Goal: Obtain resource: Download file/media

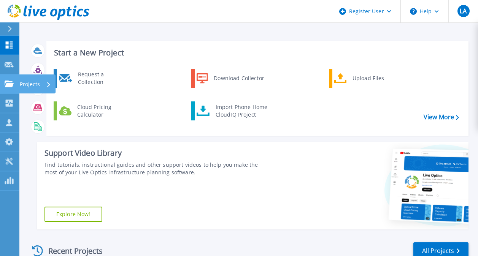
click at [32, 86] on p "Projects" at bounding box center [30, 85] width 20 height 20
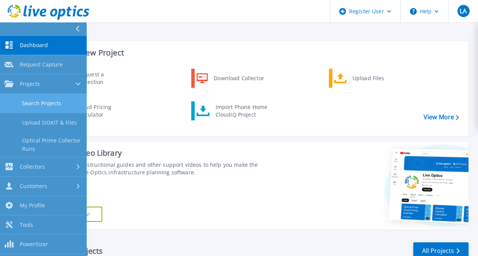
click at [50, 102] on link "Search Projects" at bounding box center [43, 103] width 87 height 19
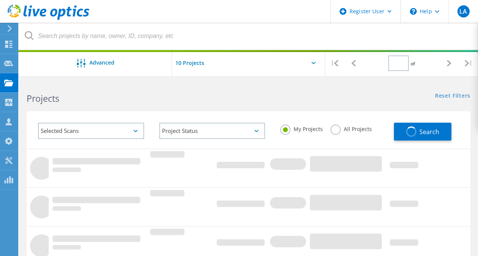
type input "1"
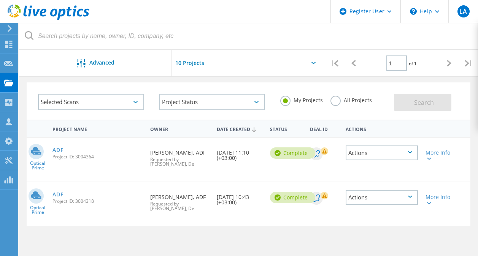
scroll to position [29, 0]
click at [59, 152] on link "ADF" at bounding box center [57, 150] width 11 height 5
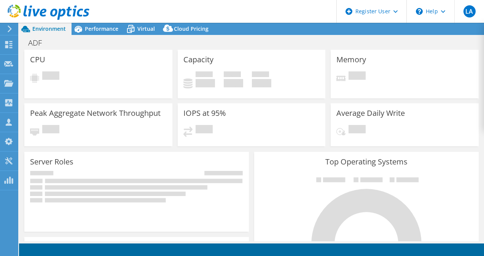
select select "USD"
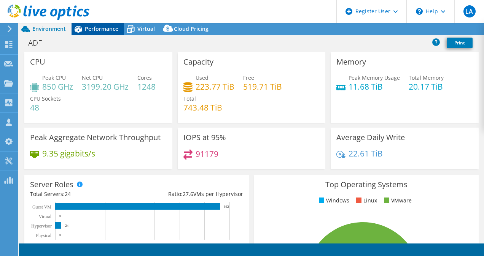
click at [106, 25] on span "Performance" at bounding box center [101, 28] width 33 height 7
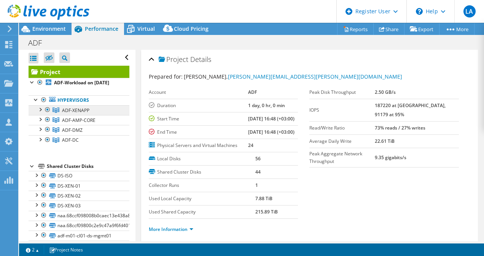
click at [73, 114] on span "ADF-XENAPP" at bounding box center [75, 110] width 27 height 6
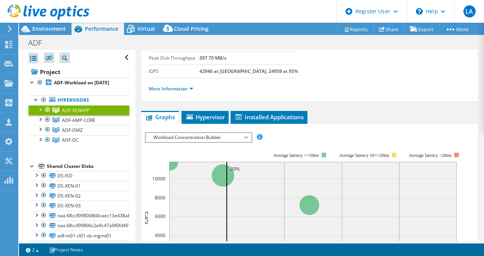
scroll to position [89, 0]
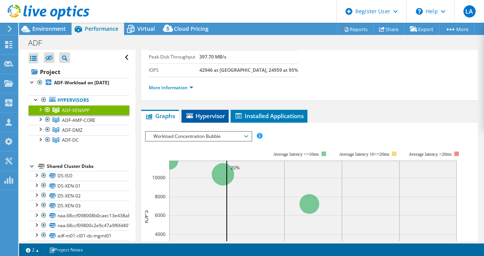
click at [208, 113] on span "Hypervisor" at bounding box center [205, 116] width 40 height 8
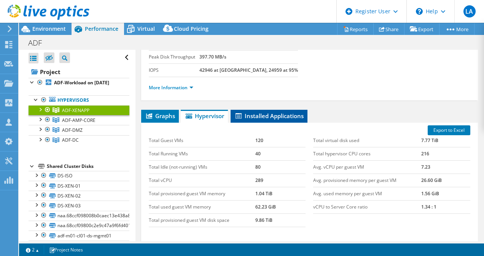
scroll to position [149, 0]
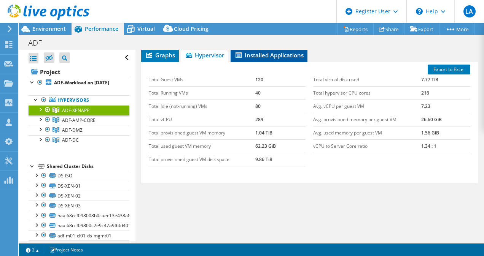
click at [261, 51] on span "Installed Applications" at bounding box center [268, 55] width 69 height 8
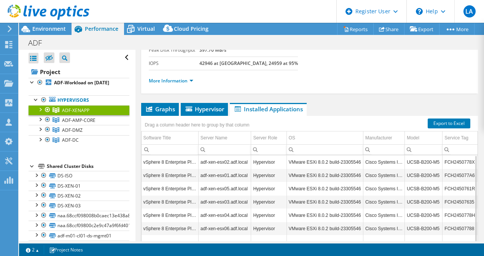
scroll to position [95, 0]
click at [412, 164] on td "UCSB-B200-M5" at bounding box center [424, 162] width 38 height 13
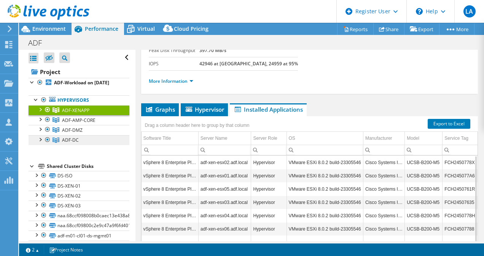
click at [82, 115] on link "ADF-DC" at bounding box center [79, 110] width 101 height 10
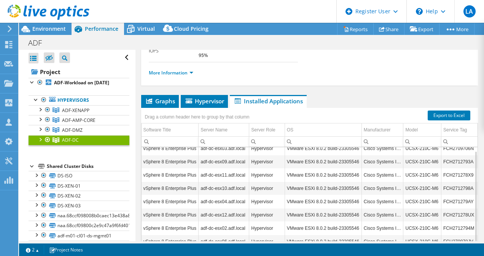
scroll to position [0, 0]
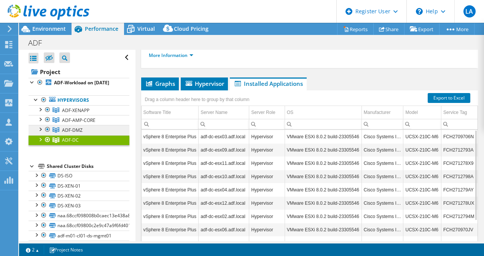
click at [78, 114] on span "ADF-DMZ" at bounding box center [75, 110] width 27 height 6
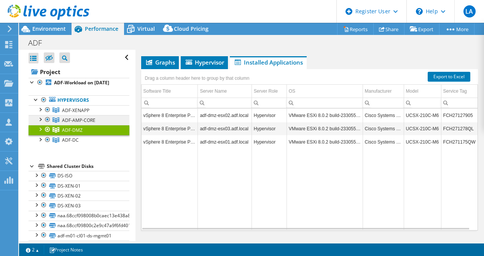
click at [76, 114] on span "ADF-AMP-CORE" at bounding box center [75, 110] width 27 height 6
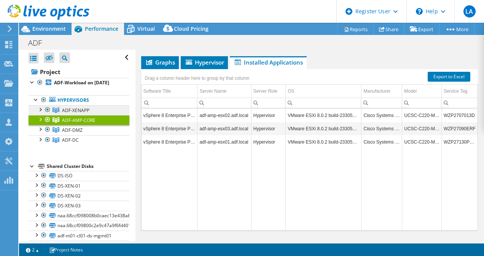
click at [76, 113] on link "ADF-XENAPP" at bounding box center [79, 110] width 101 height 10
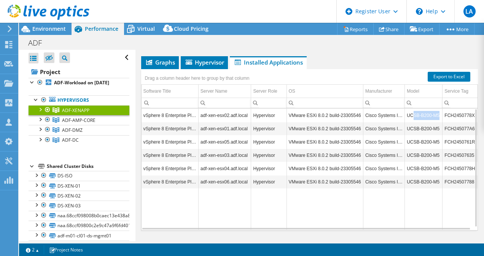
drag, startPoint x: 409, startPoint y: 115, endPoint x: 434, endPoint y: 114, distance: 25.1
click at [434, 114] on td "UCSB-B200-M5" at bounding box center [424, 115] width 38 height 13
click at [397, 47] on div "ADF Print" at bounding box center [251, 43] width 465 height 14
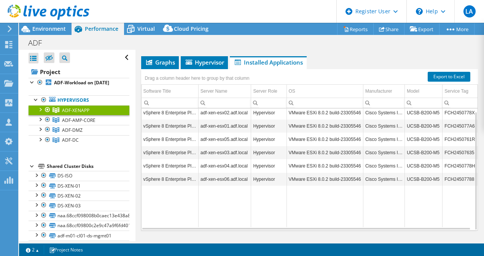
scroll to position [3, 0]
click at [48, 124] on div at bounding box center [48, 119] width 8 height 9
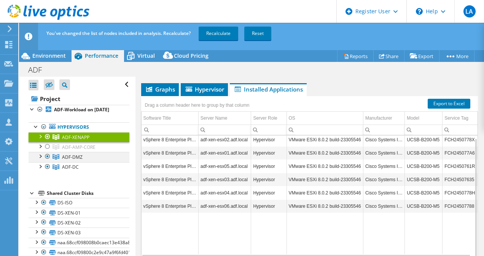
click at [51, 161] on div at bounding box center [48, 156] width 8 height 9
click at [46, 171] on div at bounding box center [48, 166] width 8 height 9
click at [41, 140] on div at bounding box center [40, 136] width 8 height 8
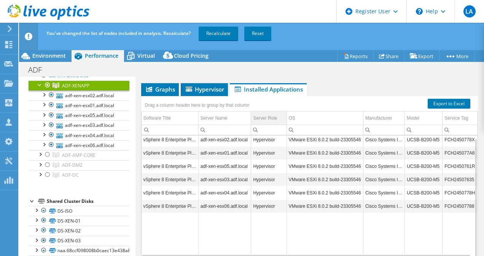
scroll to position [160, 0]
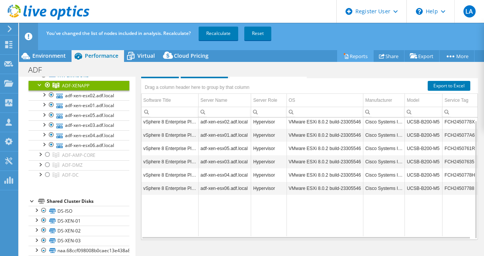
click at [356, 59] on link "Reports" at bounding box center [355, 56] width 37 height 12
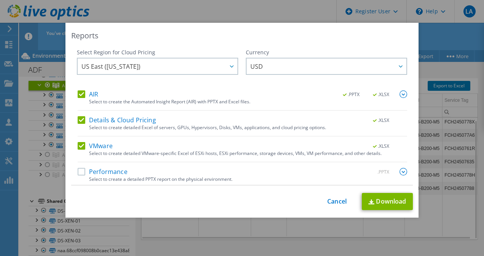
click at [81, 172] on label "Performance" at bounding box center [103, 172] width 50 height 8
click at [0, 0] on input "Performance" at bounding box center [0, 0] width 0 height 0
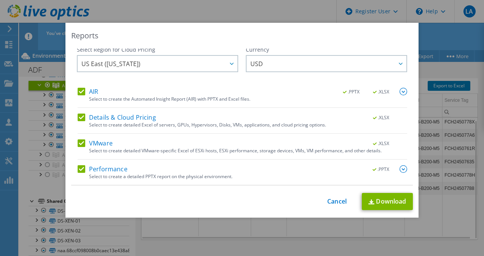
click at [399, 89] on img at bounding box center [403, 92] width 8 height 8
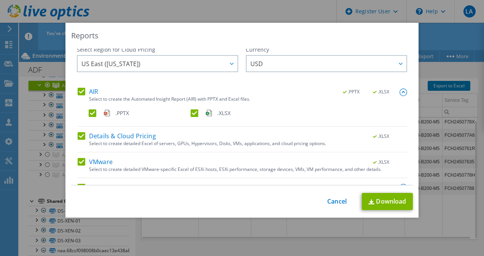
scroll to position [21, 0]
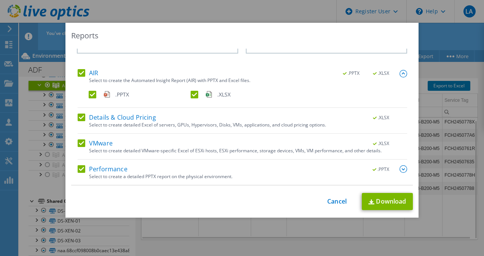
click at [399, 169] on img at bounding box center [403, 169] width 8 height 8
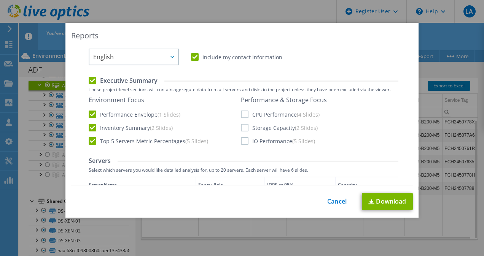
scroll to position [1, 0]
click at [243, 115] on label "CPU Performance (4 Slides)" at bounding box center [280, 114] width 79 height 8
click at [0, 0] on input "CPU Performance (4 Slides)" at bounding box center [0, 0] width 0 height 0
click at [241, 128] on label "Storage Capacity (2 Slides)" at bounding box center [279, 128] width 77 height 8
click at [0, 0] on input "Storage Capacity (2 Slides)" at bounding box center [0, 0] width 0 height 0
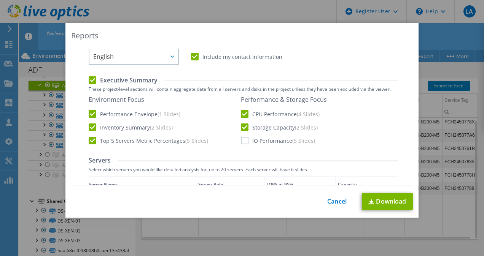
click at [242, 141] on label "IO Performance (5 Slides)" at bounding box center [278, 141] width 74 height 8
click at [0, 0] on input "IO Performance (5 Slides)" at bounding box center [0, 0] width 0 height 0
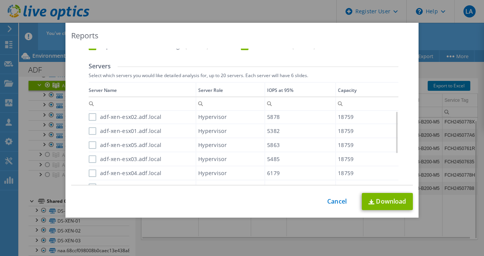
scroll to position [267, 0]
click at [92, 116] on label "adf-xen-esx02.adf.local" at bounding box center [125, 117] width 73 height 8
click at [0, 0] on input "adf-xen-esx02.adf.local" at bounding box center [0, 0] width 0 height 0
click at [91, 127] on label "adf-xen-esx01.adf.local" at bounding box center [125, 131] width 73 height 8
click at [0, 0] on input "adf-xen-esx01.adf.local" at bounding box center [0, 0] width 0 height 0
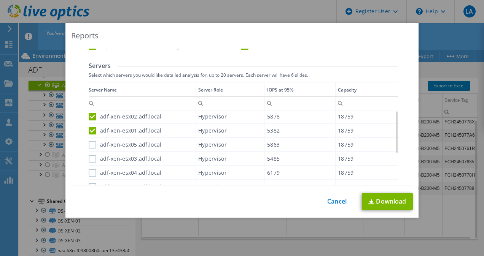
click at [91, 145] on label "adf-xen-esx05.adf.local" at bounding box center [125, 145] width 73 height 8
click at [0, 0] on input "adf-xen-esx05.adf.local" at bounding box center [0, 0] width 0 height 0
click at [89, 160] on label "adf-xen-esx03.adf.local" at bounding box center [125, 159] width 73 height 8
click at [0, 0] on input "adf-xen-esx03.adf.local" at bounding box center [0, 0] width 0 height 0
click at [89, 160] on label "adf-xen-esx03.adf.local" at bounding box center [125, 159] width 73 height 8
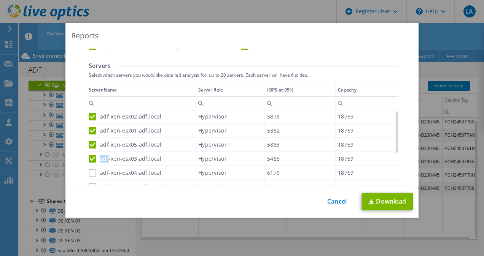
click at [0, 0] on input "adf-xen-esx03.adf.local" at bounding box center [0, 0] width 0 height 0
drag, startPoint x: 88, startPoint y: 160, endPoint x: 89, endPoint y: 173, distance: 13.4
click at [89, 173] on label "adf-xen-esx04.adf.local" at bounding box center [125, 173] width 73 height 8
click at [0, 0] on input "adf-xen-esx04.adf.local" at bounding box center [0, 0] width 0 height 0
click at [91, 158] on label "adf-xen-esx03.adf.local" at bounding box center [125, 159] width 73 height 8
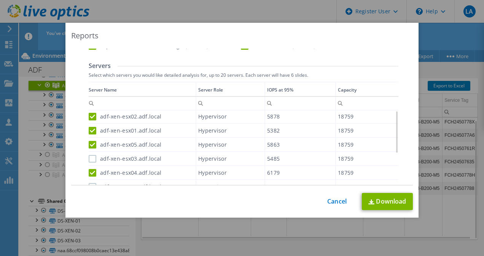
click at [0, 0] on input "adf-xen-esx03.adf.local" at bounding box center [0, 0] width 0 height 0
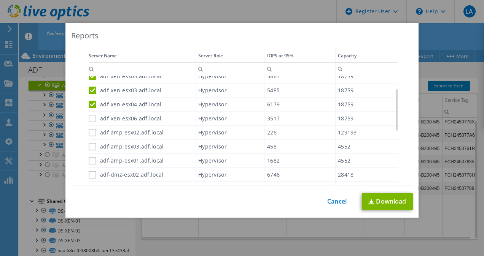
scroll to position [35, 0]
click at [89, 117] on label "adf-xen-esx06.adf.local" at bounding box center [125, 118] width 73 height 8
click at [0, 0] on input "adf-xen-esx06.adf.local" at bounding box center [0, 0] width 0 height 0
click at [93, 130] on label "adf-amp-esx02.adf.local" at bounding box center [126, 132] width 75 height 8
click at [0, 0] on input "adf-amp-esx02.adf.local" at bounding box center [0, 0] width 0 height 0
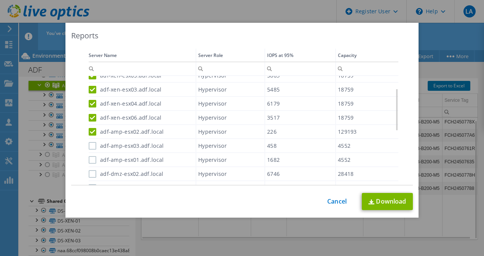
click at [90, 142] on label "adf-amp-esx03.adf.local" at bounding box center [126, 146] width 75 height 8
click at [0, 0] on input "adf-amp-esx03.adf.local" at bounding box center [0, 0] width 0 height 0
click at [89, 159] on label "adf-amp-esx01.adf.local" at bounding box center [126, 160] width 75 height 8
click at [0, 0] on input "adf-amp-esx01.adf.local" at bounding box center [0, 0] width 0 height 0
click at [89, 175] on label "adf-dmz-esx02.adf.local" at bounding box center [126, 174] width 75 height 8
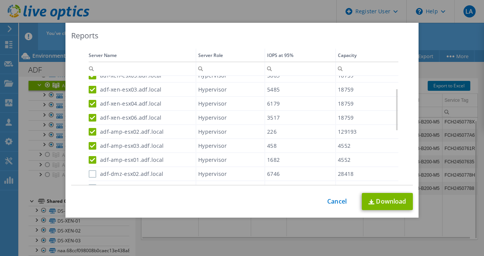
click at [0, 0] on input "adf-dmz-esx02.adf.local" at bounding box center [0, 0] width 0 height 0
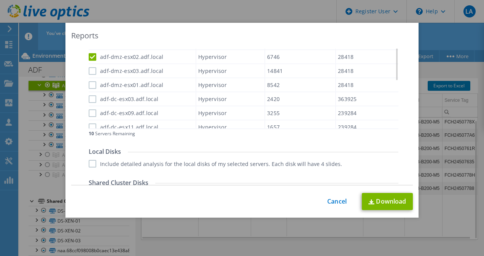
scroll to position [377, 0]
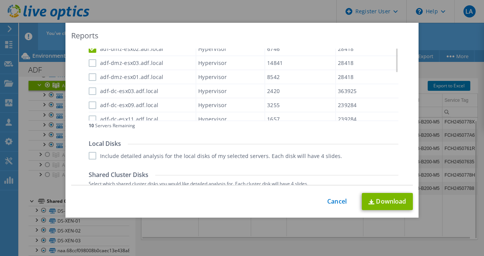
click at [89, 59] on div "adf-dmz-esx03.adf.local" at bounding box center [142, 62] width 107 height 13
click at [89, 63] on label "adf-dmz-esx03.adf.local" at bounding box center [126, 63] width 75 height 8
click at [0, 0] on input "adf-dmz-esx03.adf.local" at bounding box center [0, 0] width 0 height 0
click at [89, 77] on label "adf-dmz-esx01.adf.local" at bounding box center [126, 77] width 75 height 8
click at [0, 0] on input "adf-dmz-esx01.adf.local" at bounding box center [0, 0] width 0 height 0
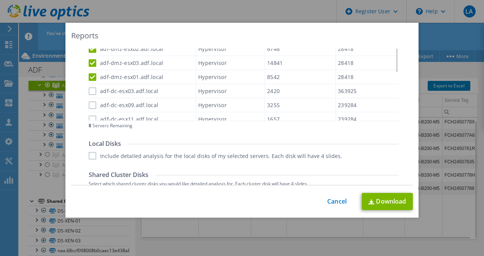
click at [89, 91] on label "adf-dc-esx03.adf.local" at bounding box center [124, 91] width 70 height 8
click at [0, 0] on input "adf-dc-esx03.adf.local" at bounding box center [0, 0] width 0 height 0
click at [91, 105] on label "adf-dc-esx09.adf.local" at bounding box center [124, 106] width 70 height 8
click at [0, 0] on input "adf-dc-esx09.adf.local" at bounding box center [0, 0] width 0 height 0
click at [90, 118] on label "adf-dc-esx11.adf.local" at bounding box center [124, 120] width 70 height 8
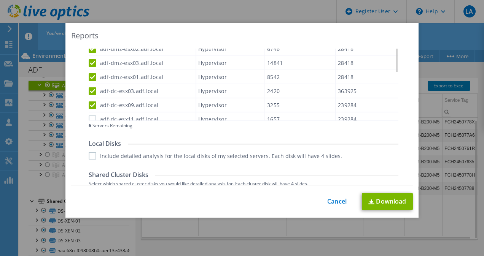
click at [0, 0] on input "adf-dc-esx11.adf.local" at bounding box center [0, 0] width 0 height 0
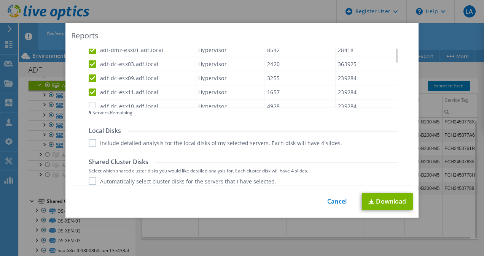
scroll to position [396, 0]
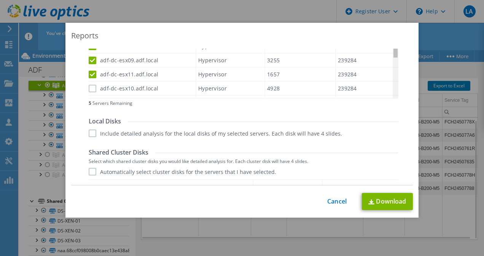
click at [393, 54] on div "Data grid" at bounding box center [395, 36] width 4 height 41
click at [89, 134] on label "Include detailed analysis for the local disks of my selected servers. Each disk…" at bounding box center [215, 134] width 253 height 8
click at [0, 0] on input "Include detailed analysis for the local disks of my selected servers. Each disk…" at bounding box center [0, 0] width 0 height 0
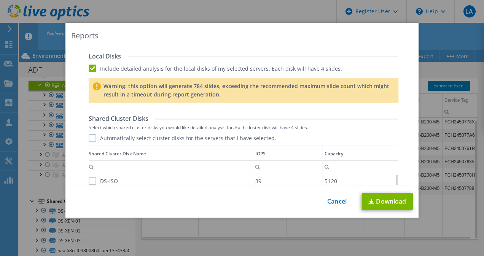
click at [89, 140] on label "Automatically select cluster disks for the servers that I have selected." at bounding box center [182, 138] width 187 height 8
click at [0, 0] on input "Automatically select cluster disks for the servers that I have selected." at bounding box center [0, 0] width 0 height 0
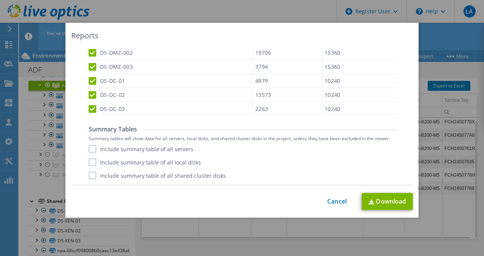
click at [90, 149] on label "Include summary table of all servers" at bounding box center [141, 149] width 105 height 8
click at [0, 0] on input "Include summary table of all servers" at bounding box center [0, 0] width 0 height 0
click at [90, 159] on label "Include summary table of all local disks" at bounding box center [145, 163] width 112 height 8
click at [0, 0] on input "Include summary table of all local disks" at bounding box center [0, 0] width 0 height 0
click at [89, 176] on label "Include summary table of all shared cluster disks" at bounding box center [157, 176] width 137 height 8
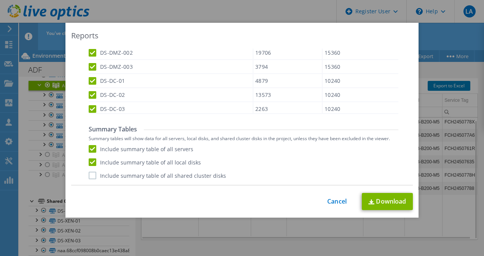
click at [0, 0] on input "Include summary table of all shared cluster disks" at bounding box center [0, 0] width 0 height 0
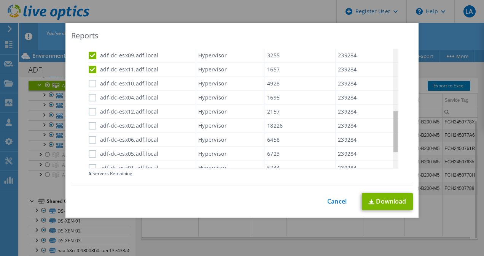
drag, startPoint x: 393, startPoint y: 101, endPoint x: 405, endPoint y: 143, distance: 44.2
click at [405, 143] on body "LA Dell User Lama Alshammary Lama.Alshammary@dell.com Dell My Profile Log Out \…" at bounding box center [242, 128] width 484 height 256
click at [92, 83] on label "adf-dc-esx10.adf.local" at bounding box center [124, 84] width 70 height 8
click at [0, 0] on input "adf-dc-esx10.adf.local" at bounding box center [0, 0] width 0 height 0
click at [91, 96] on label "adf-dc-esx04.adf.local" at bounding box center [124, 98] width 70 height 8
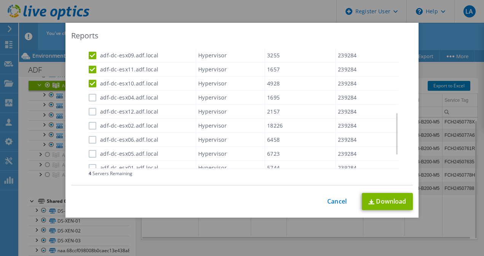
click at [0, 0] on input "adf-dc-esx04.adf.local" at bounding box center [0, 0] width 0 height 0
click at [92, 109] on label "adf-dc-esx12.adf.local" at bounding box center [124, 112] width 70 height 8
click at [0, 0] on input "adf-dc-esx12.adf.local" at bounding box center [0, 0] width 0 height 0
click at [92, 130] on div "adf-dc-esx02.adf.local" at bounding box center [142, 125] width 107 height 13
click at [91, 125] on label "adf-dc-esx02.adf.local" at bounding box center [124, 126] width 70 height 8
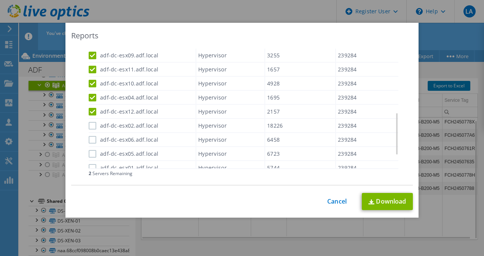
click at [0, 0] on input "adf-dc-esx02.adf.local" at bounding box center [0, 0] width 0 height 0
click at [336, 203] on link "Cancel" at bounding box center [336, 201] width 19 height 7
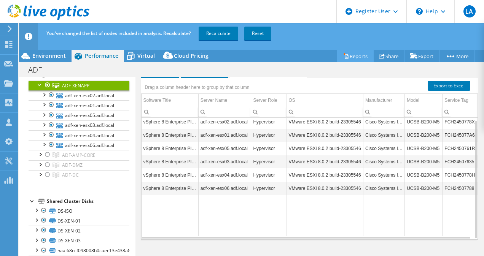
click at [364, 56] on link "Reports" at bounding box center [355, 56] width 37 height 12
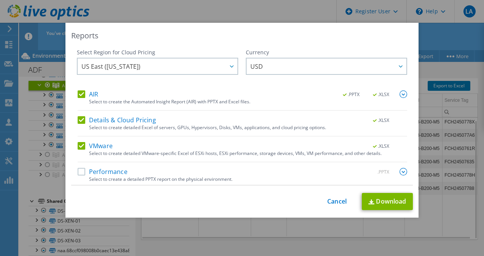
click at [78, 170] on label "Performance" at bounding box center [103, 172] width 50 height 8
click at [0, 0] on input "Performance" at bounding box center [0, 0] width 0 height 0
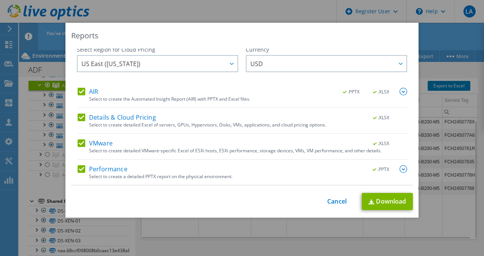
click at [399, 93] on img at bounding box center [403, 92] width 8 height 8
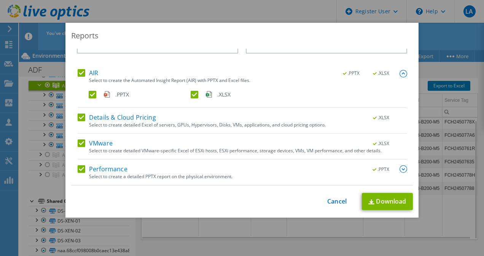
click at [399, 167] on img at bounding box center [403, 169] width 8 height 8
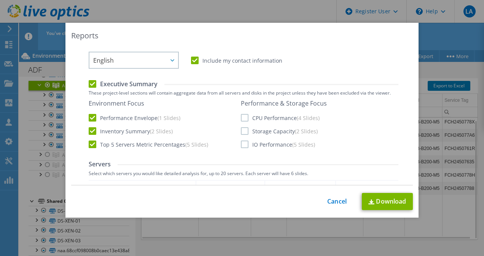
click at [241, 117] on label "CPU Performance (4 Slides)" at bounding box center [280, 118] width 79 height 8
click at [0, 0] on input "CPU Performance (4 Slides)" at bounding box center [0, 0] width 0 height 0
click at [243, 129] on label "Storage Capacity (2 Slides)" at bounding box center [279, 131] width 77 height 8
click at [0, 0] on input "Storage Capacity (2 Slides)" at bounding box center [0, 0] width 0 height 0
click at [242, 141] on label "IO Performance (5 Slides)" at bounding box center [278, 145] width 74 height 8
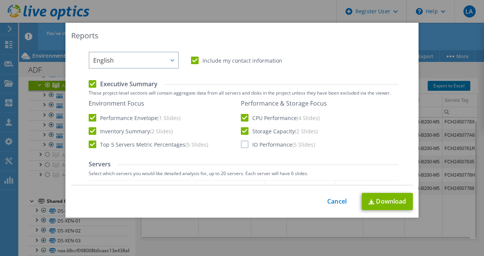
click at [0, 0] on input "IO Performance (5 Slides)" at bounding box center [0, 0] width 0 height 0
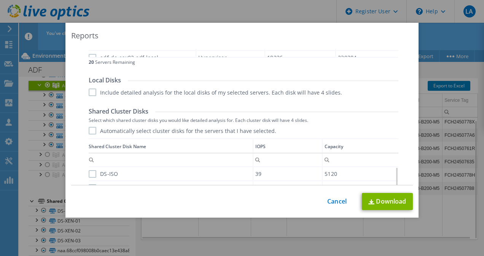
click at [90, 93] on label "Include detailed analysis for the local disks of my selected servers. Each disk…" at bounding box center [215, 93] width 253 height 8
click at [0, 0] on input "Include detailed analysis for the local disks of my selected servers. Each disk…" at bounding box center [0, 0] width 0 height 0
click at [89, 136] on div "Automatically select cluster disks for the servers that I have selected. Shared…" at bounding box center [244, 207] width 310 height 161
click at [89, 134] on label "Automatically select cluster disks for the servers that I have selected." at bounding box center [182, 131] width 187 height 8
click at [0, 0] on input "Automatically select cluster disks for the servers that I have selected." at bounding box center [0, 0] width 0 height 0
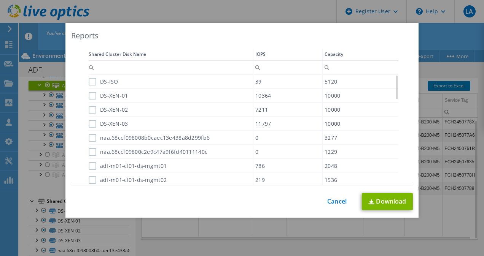
click at [89, 82] on label "DS-ISO" at bounding box center [104, 82] width 30 height 8
click at [0, 0] on input "DS-ISO" at bounding box center [0, 0] width 0 height 0
click at [89, 92] on label "DS-XEN-01" at bounding box center [109, 96] width 40 height 8
click at [0, 0] on input "DS-XEN-01" at bounding box center [0, 0] width 0 height 0
click at [89, 109] on label "DS-XEN-02" at bounding box center [109, 110] width 40 height 8
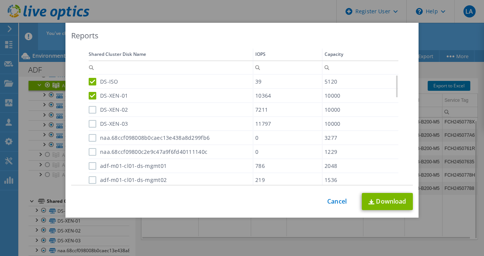
click at [0, 0] on input "DS-XEN-02" at bounding box center [0, 0] width 0 height 0
click at [89, 124] on label "DS-XEN-03" at bounding box center [109, 124] width 40 height 8
click at [0, 0] on input "DS-XEN-03" at bounding box center [0, 0] width 0 height 0
click at [92, 136] on label "naa.68ccf098008b0caec13e438a8d299fb6" at bounding box center [149, 138] width 121 height 8
click at [0, 0] on input "naa.68ccf098008b0caec13e438a8d299fb6" at bounding box center [0, 0] width 0 height 0
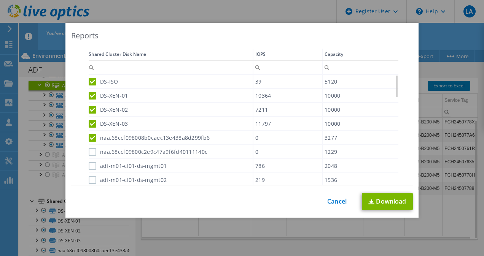
click at [90, 152] on label "naa.68ccf09800c2e9c47a9f6fd40111140c" at bounding box center [148, 152] width 119 height 8
click at [0, 0] on input "naa.68ccf09800c2e9c47a9f6fd40111140c" at bounding box center [0, 0] width 0 height 0
click at [90, 166] on label "adf-m01-cl01-ds-mgmt01" at bounding box center [128, 166] width 78 height 8
click at [0, 0] on input "adf-m01-cl01-ds-mgmt01" at bounding box center [0, 0] width 0 height 0
click at [90, 180] on label "adf-m01-cl01-ds-mgmt02" at bounding box center [128, 180] width 78 height 8
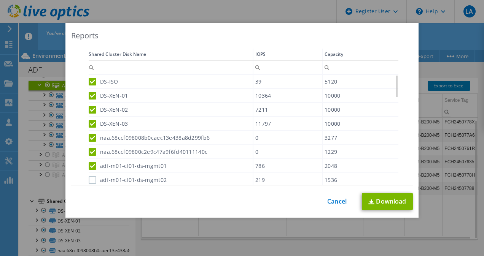
click at [0, 0] on input "adf-m01-cl01-ds-mgmt02" at bounding box center [0, 0] width 0 height 0
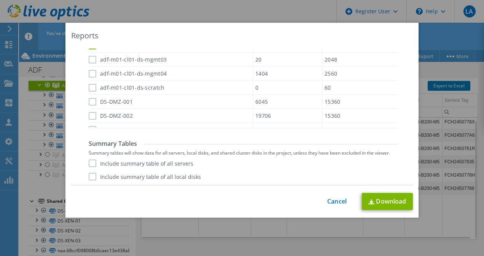
click at [90, 60] on label "adf-m01-cl01-ds-mgmt03" at bounding box center [128, 60] width 78 height 8
click at [0, 0] on input "adf-m01-cl01-ds-mgmt03" at bounding box center [0, 0] width 0 height 0
click at [89, 74] on label "adf-m01-cl01-ds-mgmt04" at bounding box center [128, 74] width 78 height 8
click at [0, 0] on input "adf-m01-cl01-ds-mgmt04" at bounding box center [0, 0] width 0 height 0
click at [89, 86] on label "adf-m01-cl01-ds-scratch" at bounding box center [127, 88] width 76 height 8
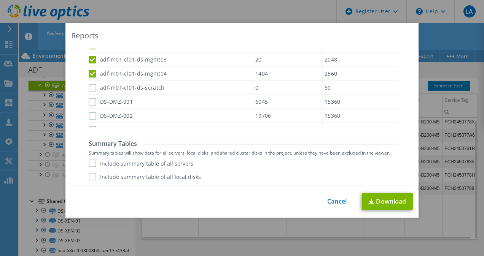
click at [0, 0] on input "adf-m01-cl01-ds-scratch" at bounding box center [0, 0] width 0 height 0
click at [90, 101] on label "DS-DMZ-001" at bounding box center [111, 102] width 44 height 8
click at [0, 0] on input "DS-DMZ-001" at bounding box center [0, 0] width 0 height 0
click at [90, 114] on label "DS-DMZ-002" at bounding box center [111, 116] width 44 height 8
click at [0, 0] on input "DS-DMZ-002" at bounding box center [0, 0] width 0 height 0
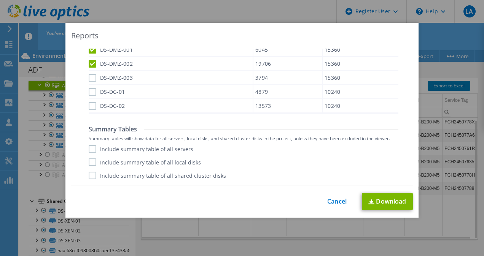
click at [89, 81] on label "DS-DMZ-003" at bounding box center [111, 78] width 44 height 8
click at [0, 0] on input "DS-DMZ-003" at bounding box center [0, 0] width 0 height 0
click at [89, 90] on label "DS-DC-01" at bounding box center [107, 92] width 36 height 8
click at [0, 0] on input "DS-DC-01" at bounding box center [0, 0] width 0 height 0
click at [91, 106] on label "DS-DC-02" at bounding box center [107, 106] width 36 height 8
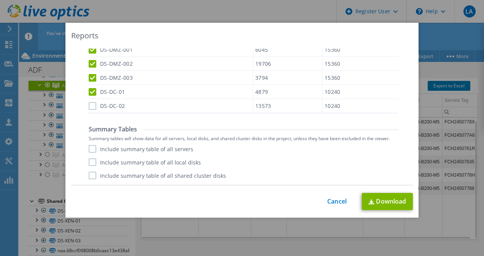
click at [0, 0] on input "DS-DC-02" at bounding box center [0, 0] width 0 height 0
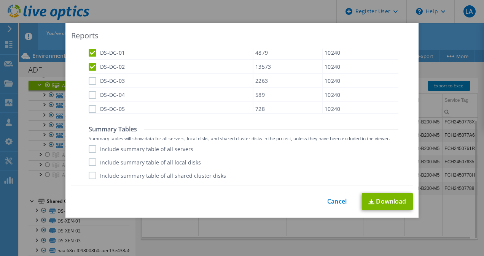
click at [90, 78] on label "DS-DC-03" at bounding box center [107, 81] width 36 height 8
click at [0, 0] on input "DS-DC-03" at bounding box center [0, 0] width 0 height 0
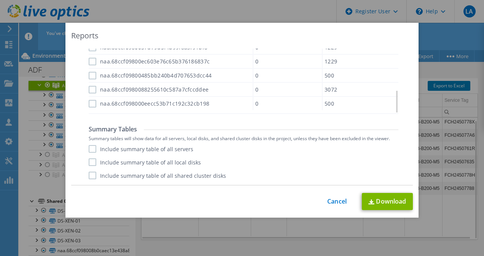
click at [322, 203] on div "This process may take a while, please wait... Cancel Download" at bounding box center [241, 201] width 341 height 17
click at [327, 202] on link "Cancel" at bounding box center [336, 201] width 19 height 7
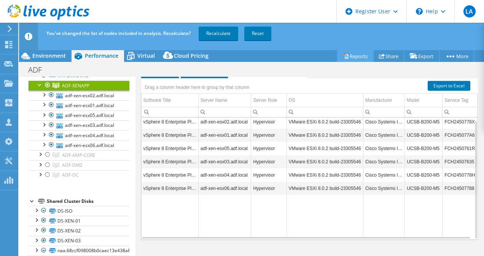
click at [350, 60] on link "Reports" at bounding box center [355, 56] width 37 height 12
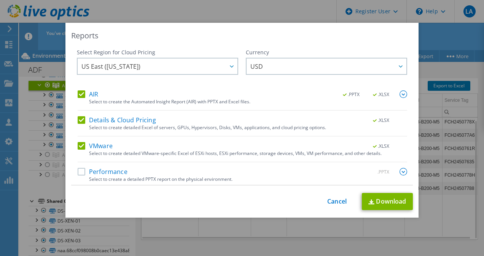
click at [78, 169] on label "Performance" at bounding box center [103, 172] width 50 height 8
click at [0, 0] on input "Performance" at bounding box center [0, 0] width 0 height 0
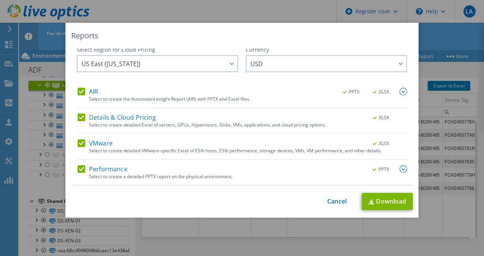
click at [399, 171] on img at bounding box center [403, 169] width 8 height 8
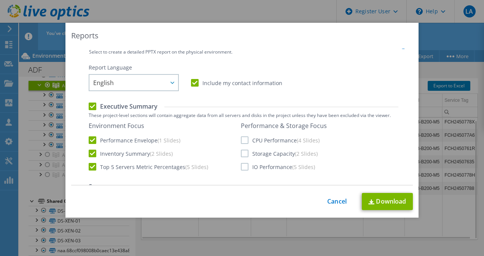
scroll to position [134, 0]
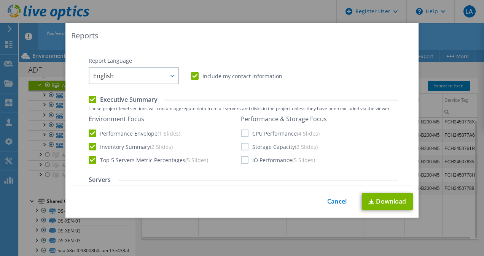
click at [241, 134] on label "CPU Performance (4 Slides)" at bounding box center [280, 134] width 79 height 8
click at [0, 0] on input "CPU Performance (4 Slides)" at bounding box center [0, 0] width 0 height 0
click at [244, 149] on label "Storage Capacity (2 Slides)" at bounding box center [279, 147] width 77 height 8
click at [0, 0] on input "Storage Capacity (2 Slides)" at bounding box center [0, 0] width 0 height 0
click at [241, 160] on label "IO Performance (5 Slides)" at bounding box center [278, 160] width 74 height 8
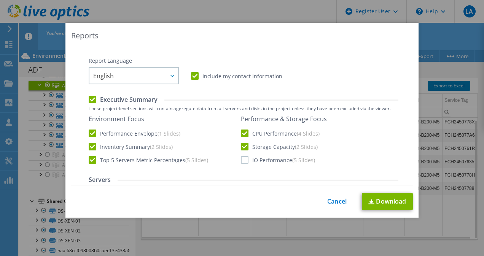
click at [0, 0] on input "IO Performance (5 Slides)" at bounding box center [0, 0] width 0 height 0
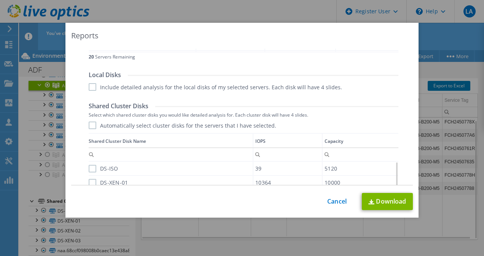
scroll to position [459, 0]
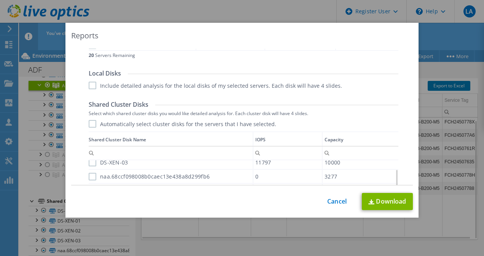
click at [89, 125] on label "Automatically select cluster disks for the servers that I have selected." at bounding box center [182, 124] width 187 height 8
click at [0, 0] on input "Automatically select cluster disks for the servers that I have selected." at bounding box center [0, 0] width 0 height 0
click at [89, 86] on label "Include detailed analysis for the local disks of my selected servers. Each disk…" at bounding box center [215, 86] width 253 height 8
click at [0, 0] on input "Include detailed analysis for the local disks of my selected servers. Each disk…" at bounding box center [0, 0] width 0 height 0
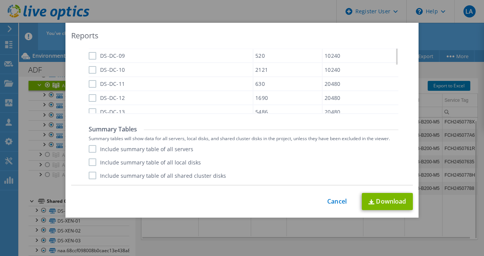
click at [91, 148] on label "Include summary table of all servers" at bounding box center [141, 149] width 105 height 8
click at [0, 0] on input "Include summary table of all servers" at bounding box center [0, 0] width 0 height 0
click at [90, 168] on div "Include summary table of all servers Include summary table of all local disks I…" at bounding box center [244, 162] width 310 height 34
click at [90, 165] on label "Include summary table of all local disks" at bounding box center [145, 163] width 112 height 8
click at [0, 0] on input "Include summary table of all local disks" at bounding box center [0, 0] width 0 height 0
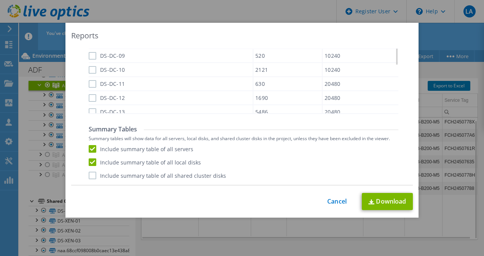
click at [91, 176] on label "Include summary table of all shared cluster disks" at bounding box center [157, 176] width 137 height 8
click at [0, 0] on input "Include summary table of all shared cluster disks" at bounding box center [0, 0] width 0 height 0
click at [375, 201] on link "Download" at bounding box center [387, 201] width 51 height 17
click at [331, 206] on div "This process may take a while, please wait... Cancel Download" at bounding box center [241, 201] width 341 height 17
click at [332, 205] on link "Cancel" at bounding box center [336, 201] width 19 height 7
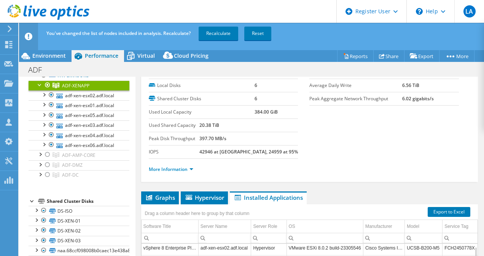
scroll to position [0, 0]
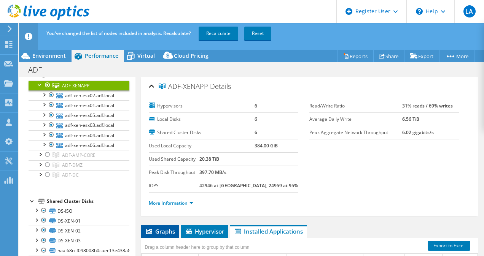
click at [160, 228] on span "Graphs" at bounding box center [160, 232] width 30 height 8
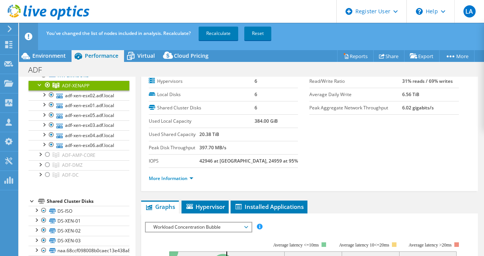
scroll to position [25, 0]
click at [187, 178] on link "More Information" at bounding box center [171, 178] width 44 height 6
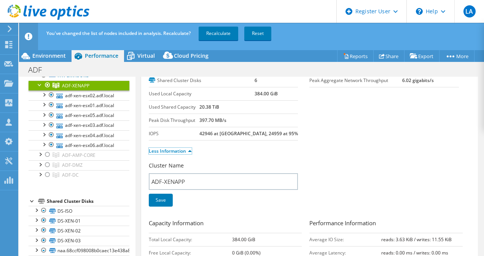
scroll to position [0, 0]
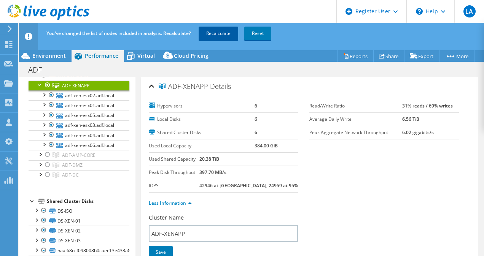
click at [224, 34] on link "Recalculate" at bounding box center [218, 34] width 40 height 14
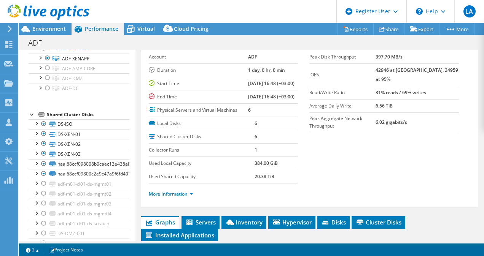
scroll to position [36, 0]
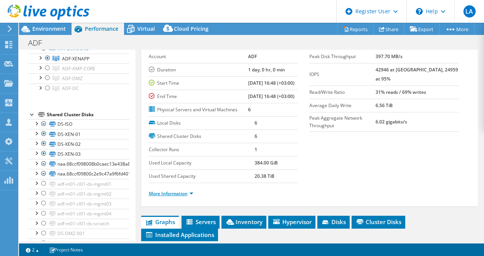
click at [189, 197] on link "More Information" at bounding box center [171, 194] width 44 height 6
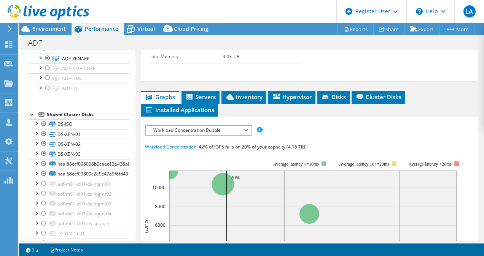
scroll to position [396, 0]
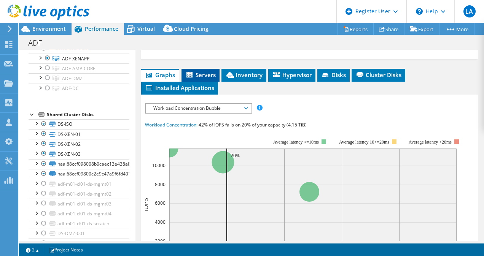
click at [201, 82] on li "Servers" at bounding box center [200, 75] width 38 height 13
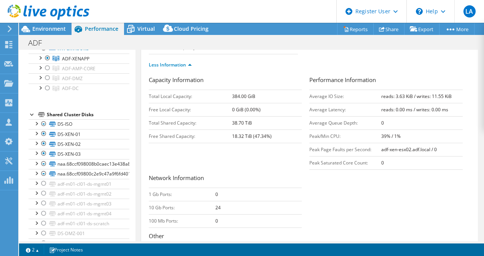
scroll to position [175, 0]
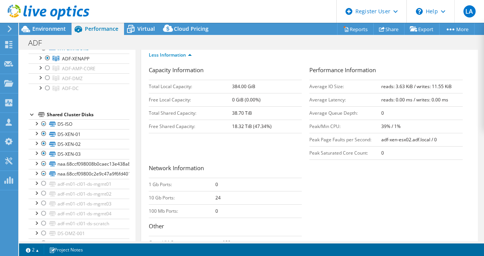
drag, startPoint x: 230, startPoint y: 136, endPoint x: 243, endPoint y: 137, distance: 13.4
click at [243, 120] on tr "Total Shared Capacity: 38.70 TiB" at bounding box center [225, 112] width 153 height 13
copy tr "38.70"
drag, startPoint x: 231, startPoint y: 111, endPoint x: 239, endPoint y: 111, distance: 7.6
click at [239, 90] on b "384.00 GiB" at bounding box center [243, 86] width 23 height 6
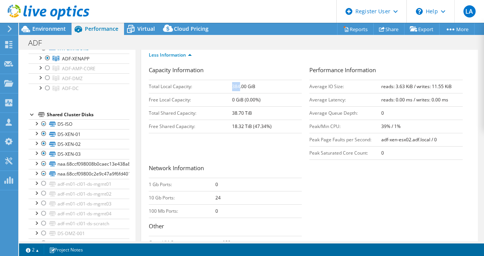
copy b "384"
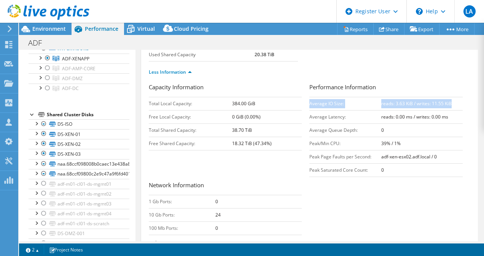
drag, startPoint x: 307, startPoint y: 129, endPoint x: 446, endPoint y: 122, distance: 139.3
click at [446, 110] on tr "Average IO Size: reads: 3.63 KiB / writes: 11.55 KiB" at bounding box center [385, 103] width 153 height 13
copy tr "Average IO Size: reads: 3.63 KiB / writes: 11.55 KiB"
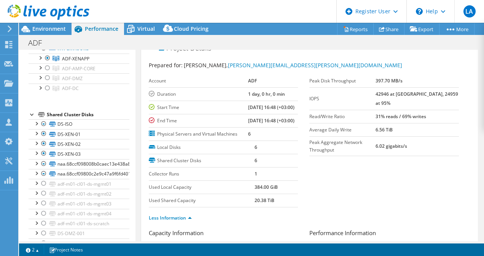
scroll to position [0, 0]
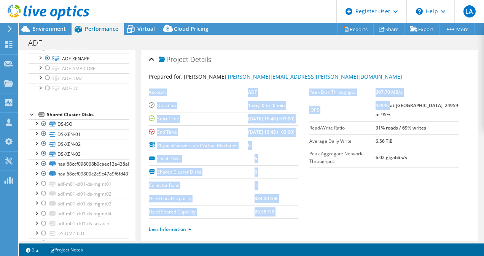
drag, startPoint x: 305, startPoint y: 104, endPoint x: 403, endPoint y: 105, distance: 98.1
click at [403, 105] on section "Prepared for: Mohammed Abdelaal, mohammed.abdelaal@adf.gov.sa Account ADF Durat…" at bounding box center [310, 157] width 322 height 168
click at [403, 105] on b "42946 at Peak, 24959 at 95%" at bounding box center [416, 110] width 83 height 16
click at [343, 106] on label "IOPS" at bounding box center [342, 110] width 66 height 8
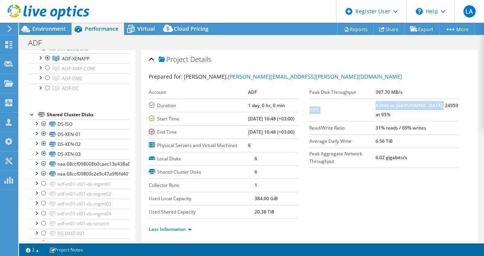
drag, startPoint x: 306, startPoint y: 104, endPoint x: 452, endPoint y: 103, distance: 145.3
click at [452, 103] on tr "IOPS 42946 at Peak, 24959 at 95%" at bounding box center [383, 110] width 149 height 22
copy tr "IOPS 42946 at Peak, 24959 at 95%"
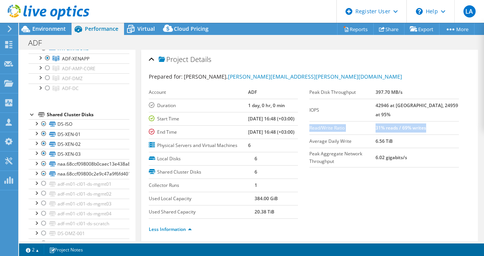
drag, startPoint x: 306, startPoint y: 116, endPoint x: 445, endPoint y: 123, distance: 138.6
click at [445, 123] on tr "Read/Write Ratio 31% reads / 69% writes" at bounding box center [383, 127] width 149 height 13
copy tr "Read/Write Ratio 31% reads / 69% writes"
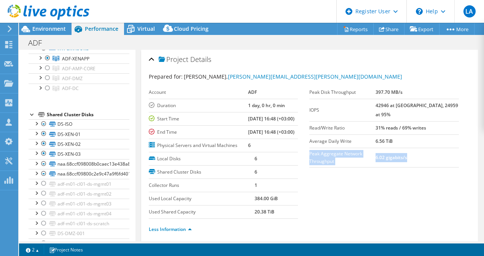
drag, startPoint x: 306, startPoint y: 142, endPoint x: 424, endPoint y: 150, distance: 118.1
click at [424, 150] on tr "Peak Aggregate Network Throughput 6.02 gigabits/s" at bounding box center [383, 157] width 149 height 19
copy tr "Peak Aggregate Network Throughput 6.02 gigabits/s"
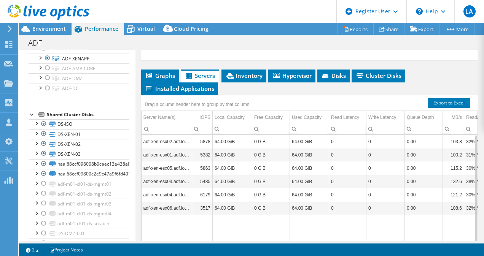
scroll to position [396, 0]
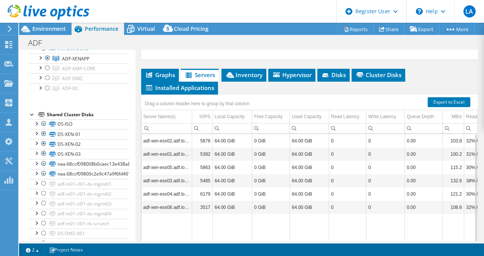
click at [200, 79] on span "Servers" at bounding box center [199, 75] width 30 height 8
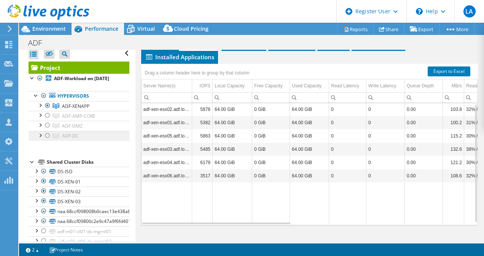
scroll to position [3, 0]
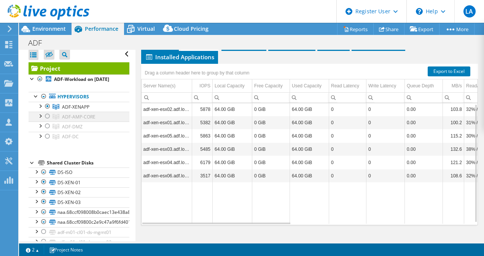
click at [47, 121] on div at bounding box center [48, 116] width 8 height 9
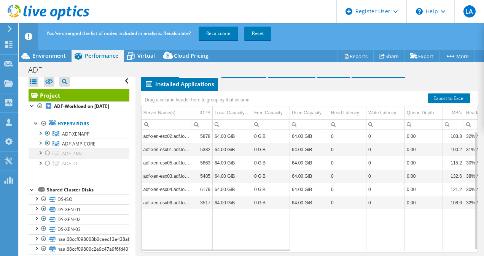
click at [48, 158] on div at bounding box center [48, 153] width 8 height 9
click at [48, 168] on div at bounding box center [48, 163] width 8 height 9
click at [48, 138] on div at bounding box center [48, 133] width 8 height 9
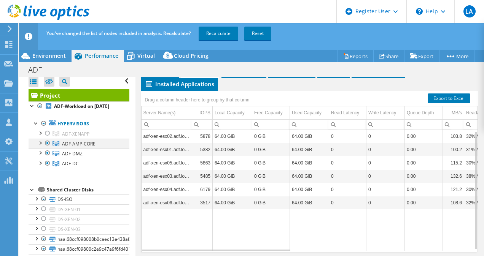
click at [48, 148] on div at bounding box center [48, 143] width 8 height 9
click at [214, 33] on link "Recalculate" at bounding box center [218, 34] width 40 height 14
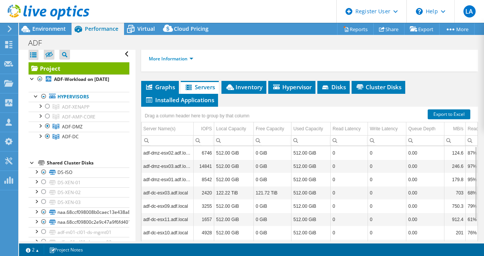
scroll to position [169, 0]
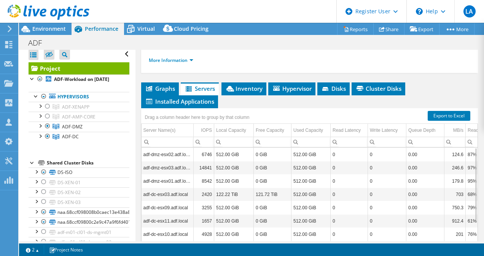
click at [198, 92] on span "Servers" at bounding box center [199, 89] width 30 height 8
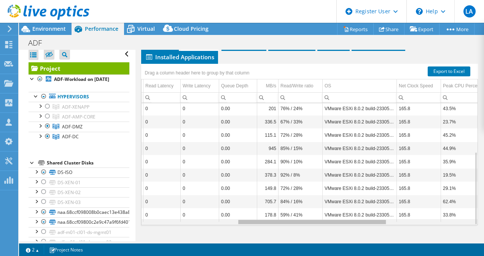
scroll to position [81, 245]
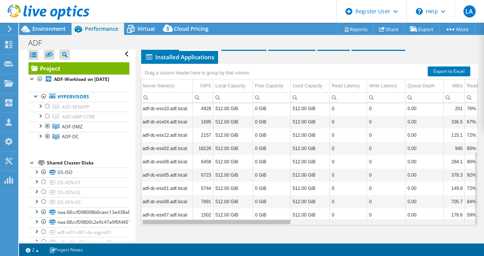
drag, startPoint x: 281, startPoint y: 227, endPoint x: 232, endPoint y: 206, distance: 53.3
click at [232, 206] on body "LA Dell User Lama Alshammary Lama.Alshammary@dell.com Dell My Profile Log Out \…" at bounding box center [242, 128] width 484 height 256
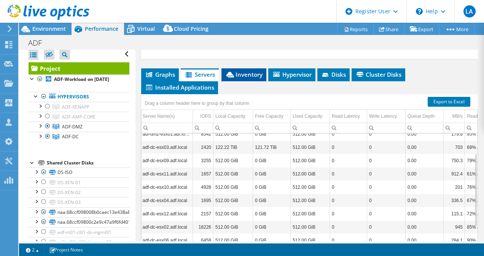
click at [255, 78] on span "Inventory" at bounding box center [243, 75] width 37 height 8
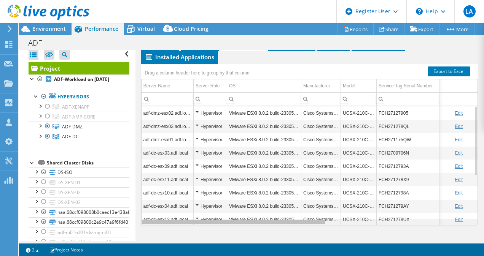
click at [310, 221] on div "Data grid" at bounding box center [233, 222] width 183 height 4
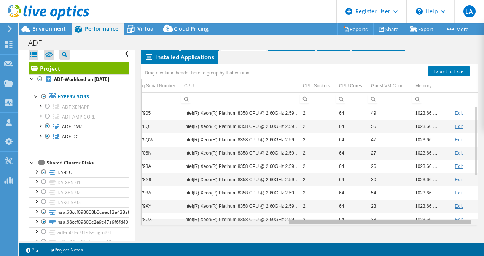
drag, startPoint x: 316, startPoint y: 222, endPoint x: 485, endPoint y: 230, distance: 169.4
click at [483, 230] on html "LA Dell User Lama Alshammary Lama.Alshammary@dell.com Dell My Profile Log Out \…" at bounding box center [242, 128] width 484 height 256
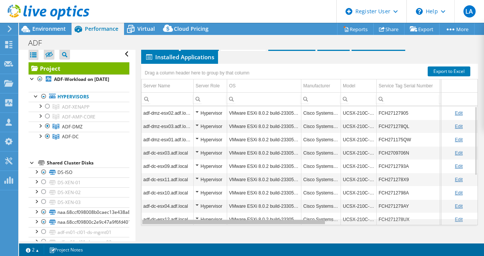
drag, startPoint x: 372, startPoint y: 223, endPoint x: 195, endPoint y: 208, distance: 177.1
click at [195, 208] on body "LA Dell User Lama Alshammary Lama.Alshammary@dell.com Dell My Profile Log Out \…" at bounding box center [242, 128] width 484 height 256
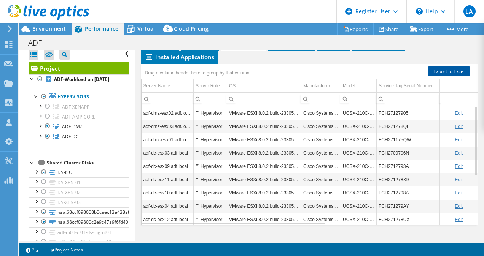
click at [436, 67] on link "Export to Excel" at bounding box center [448, 72] width 43 height 10
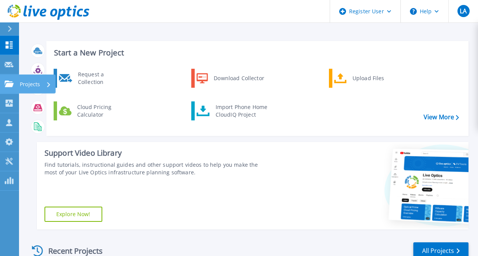
click at [21, 87] on p "Projects" at bounding box center [30, 85] width 20 height 20
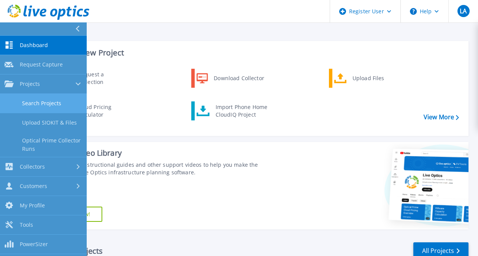
click at [31, 100] on link "Search Projects" at bounding box center [43, 103] width 87 height 19
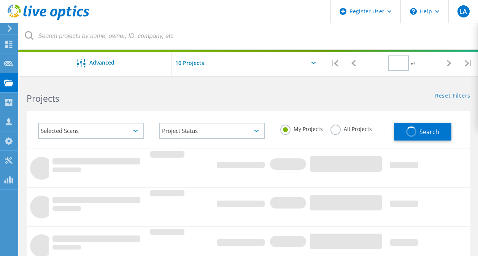
type input "1"
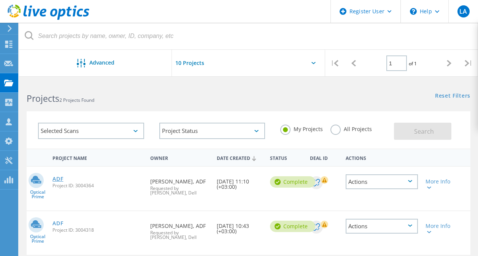
click at [56, 177] on link "ADF" at bounding box center [57, 178] width 11 height 5
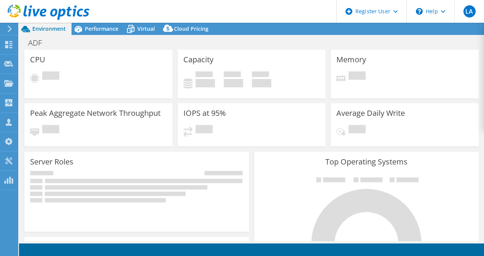
select select "USD"
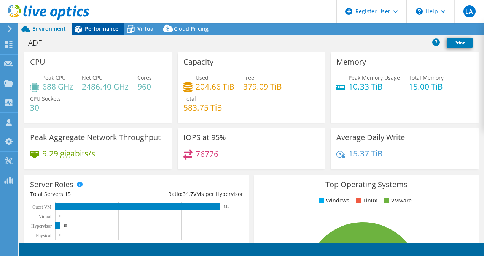
click at [105, 30] on span "Performance" at bounding box center [101, 28] width 33 height 7
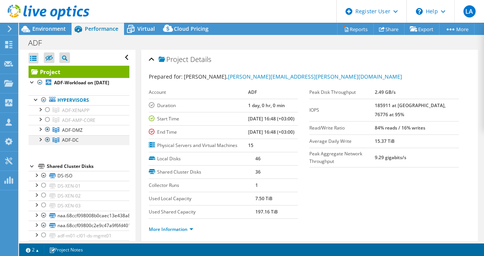
click at [47, 144] on div at bounding box center [48, 139] width 8 height 9
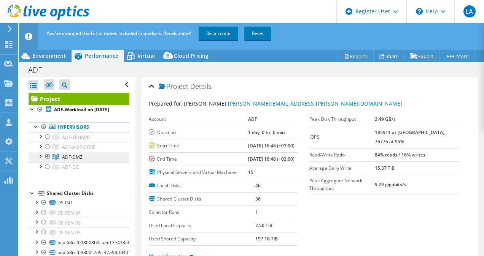
click at [81, 141] on span "ADF-DMZ" at bounding box center [75, 137] width 27 height 6
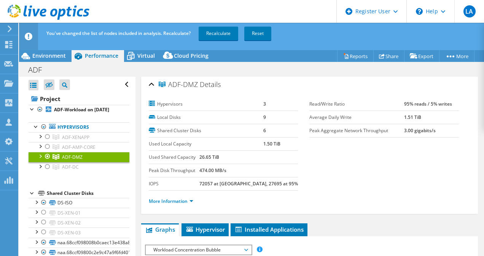
scroll to position [1, 0]
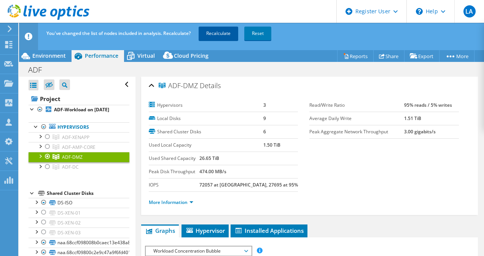
click at [215, 30] on link "Recalculate" at bounding box center [218, 34] width 40 height 14
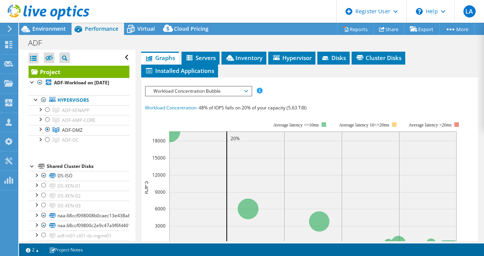
scroll to position [137, 0]
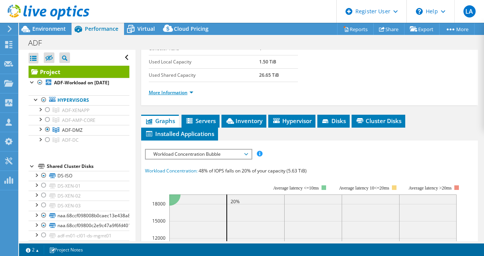
click at [173, 96] on link "More Information" at bounding box center [171, 92] width 44 height 6
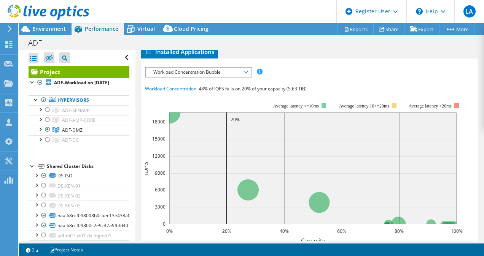
scroll to position [433, 0]
click at [211, 42] on span "Servers" at bounding box center [200, 39] width 30 height 8
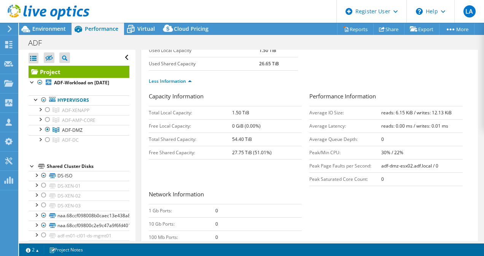
scroll to position [0, 0]
